Goal: Register for event/course

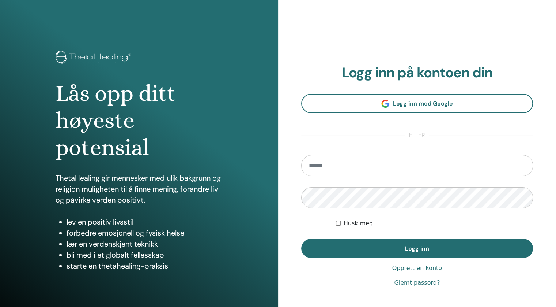
click at [317, 165] on input "email" at bounding box center [417, 165] width 232 height 21
type input "**********"
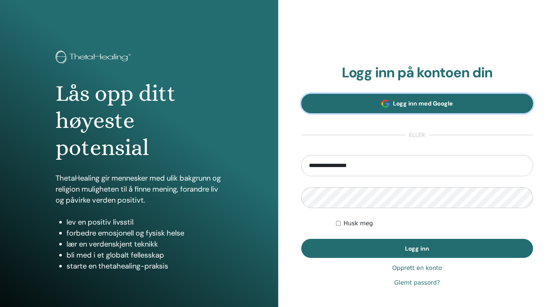
click at [434, 102] on font "Logg inn med Google" at bounding box center [423, 104] width 60 height 8
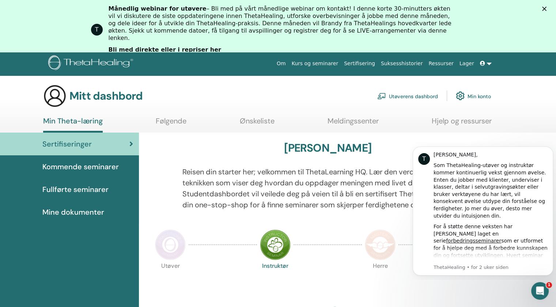
click at [136, 46] on font "Bli med direkte eller i repriser her" at bounding box center [165, 49] width 113 height 7
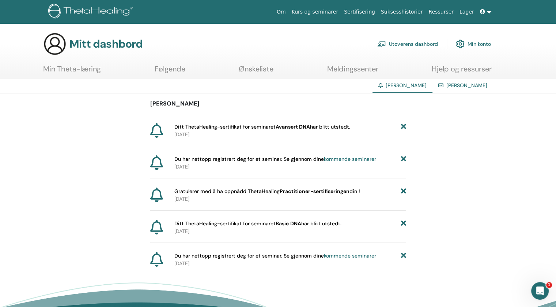
click at [354, 158] on font "kommende seminarer" at bounding box center [350, 158] width 52 height 7
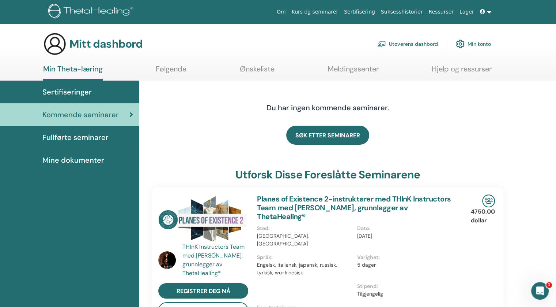
click at [76, 93] on font "Sertifiseringer" at bounding box center [66, 92] width 49 height 10
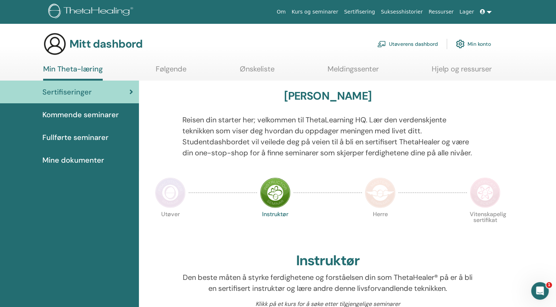
click at [381, 200] on img at bounding box center [380, 192] width 31 height 31
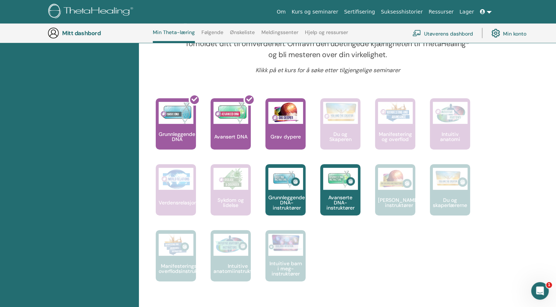
scroll to position [264, 0]
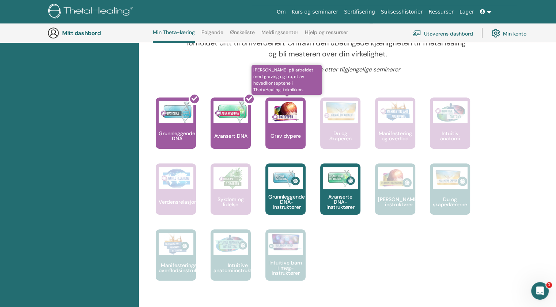
click at [292, 137] on div "Grav dypere" at bounding box center [286, 122] width 40 height 51
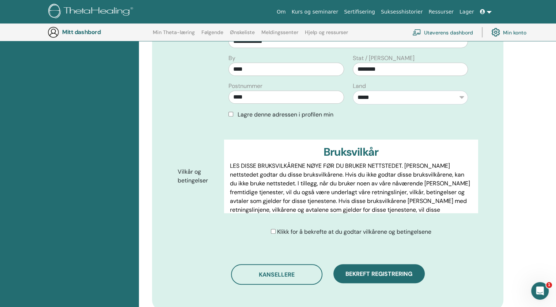
scroll to position [306, 0]
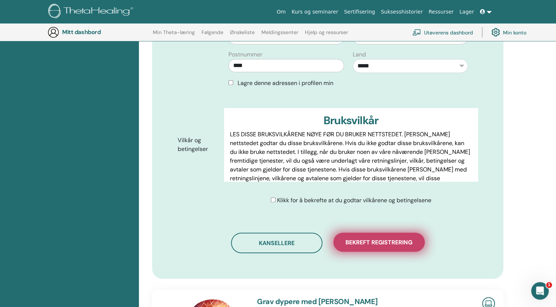
click at [383, 238] on font "Bekreft registrering" at bounding box center [379, 242] width 67 height 8
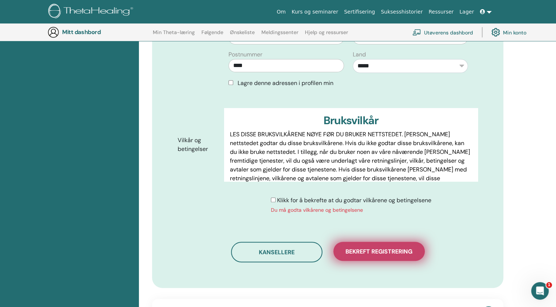
click at [384, 247] on font "Bekreft registrering" at bounding box center [379, 251] width 67 height 8
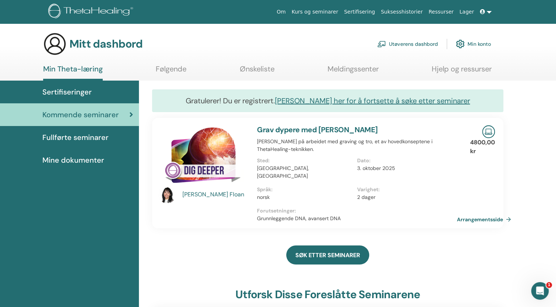
click at [64, 92] on font "Sertifiseringer" at bounding box center [66, 92] width 49 height 10
